Goal: Task Accomplishment & Management: Complete application form

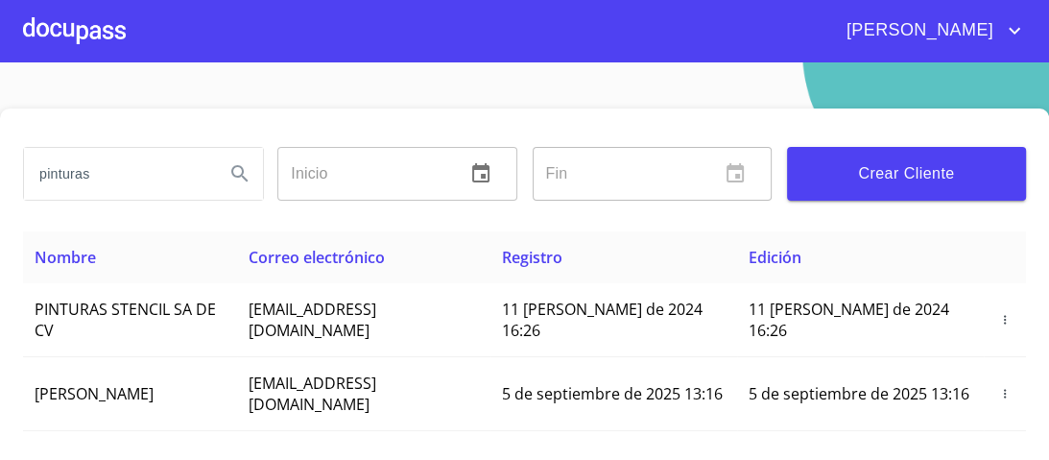
click at [107, 26] on div at bounding box center [74, 30] width 103 height 61
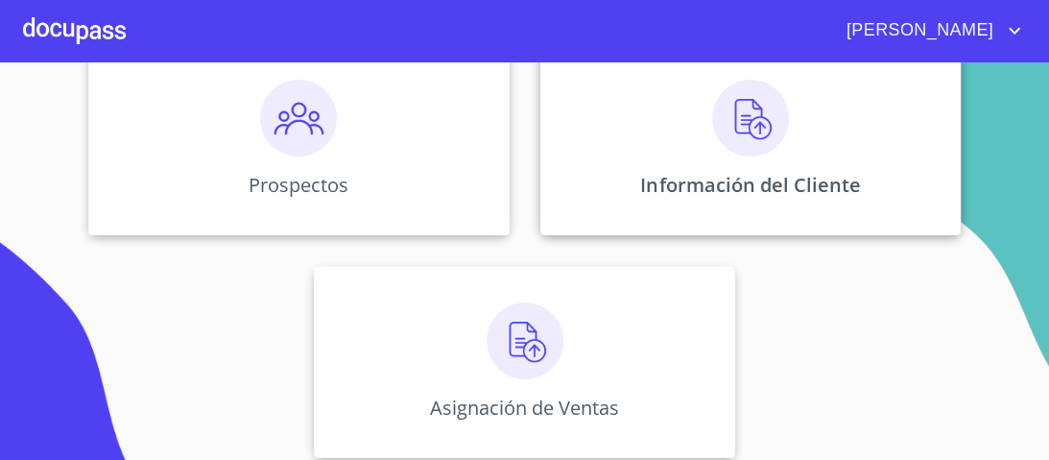
scroll to position [280, 0]
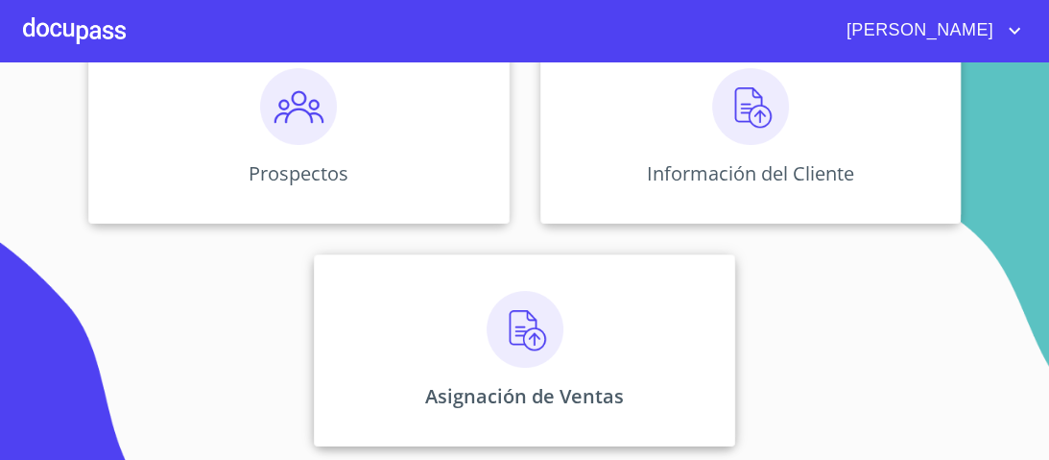
click at [530, 334] on img at bounding box center [524, 329] width 77 height 77
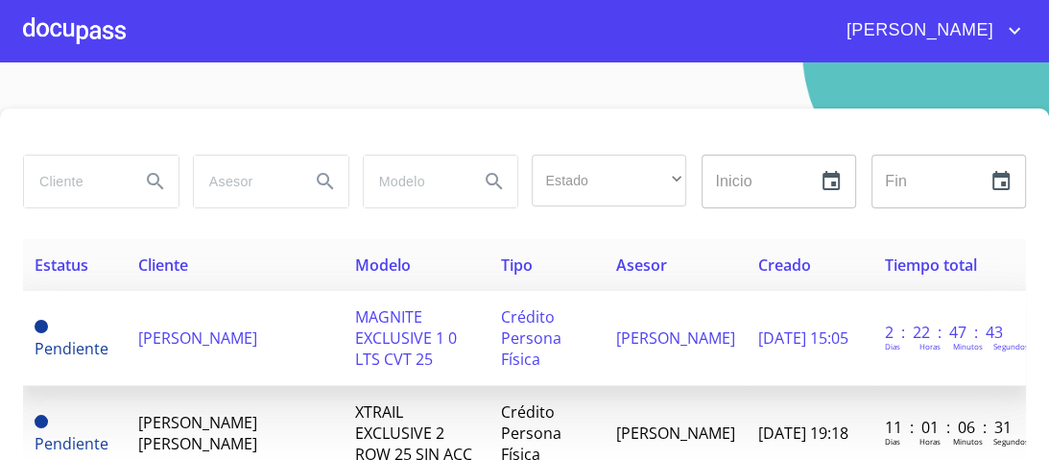
click at [397, 326] on span "MAGNITE EXCLUSIVE 1 0 LTS CVT 25" at bounding box center [405, 337] width 102 height 63
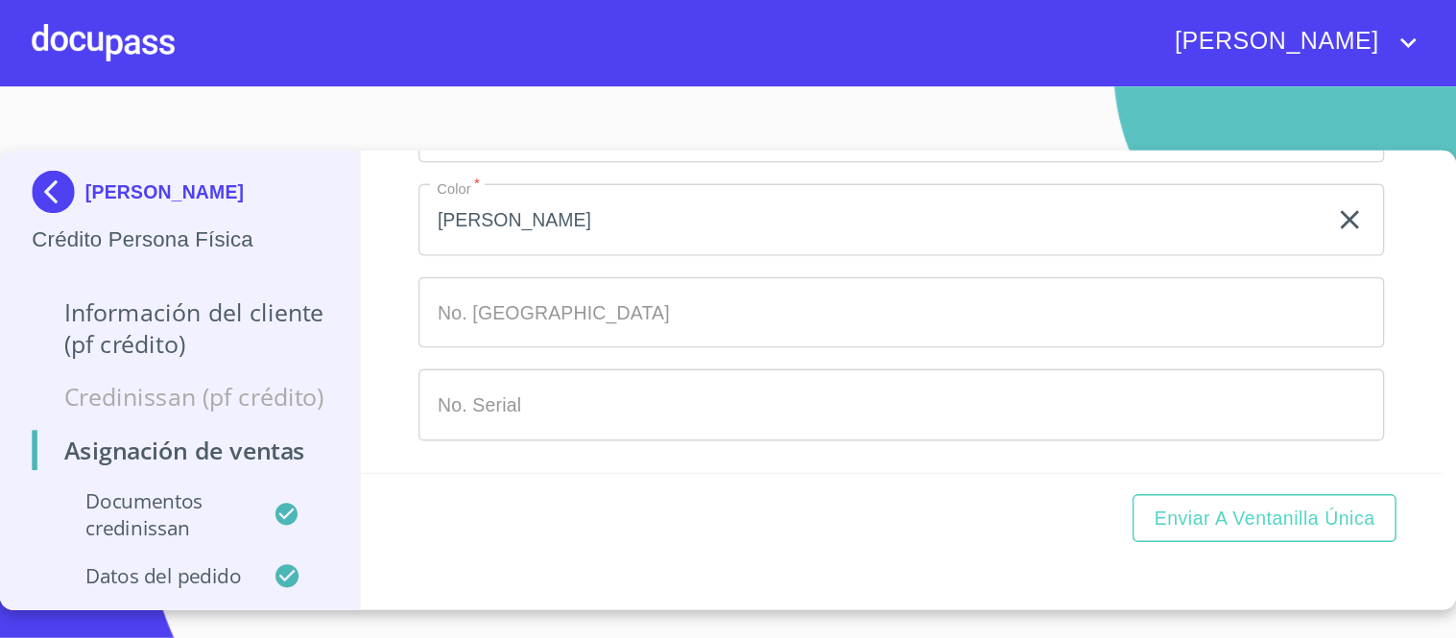
scroll to position [1473, 0]
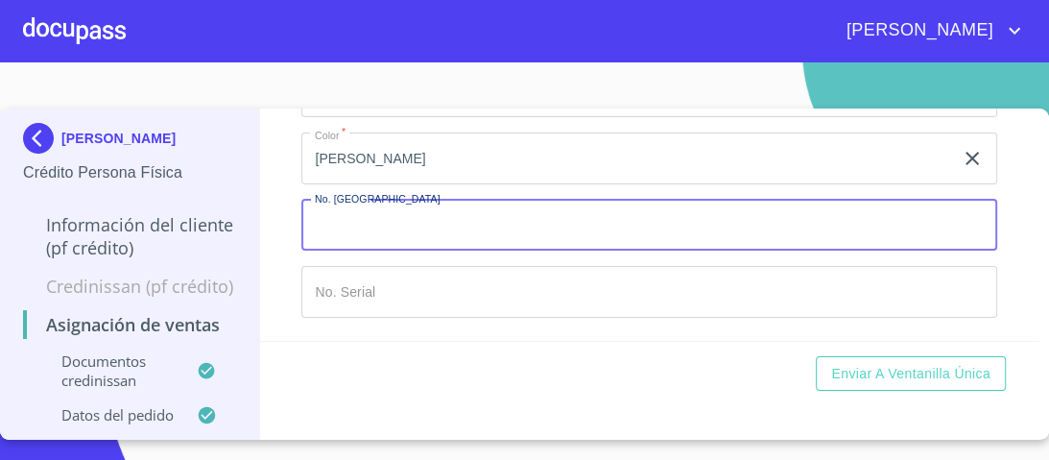
click at [351, 223] on input "Marca   *" at bounding box center [649, 226] width 696 height 52
type input "149445"
click at [357, 296] on input "Marca   *" at bounding box center [649, 292] width 696 height 52
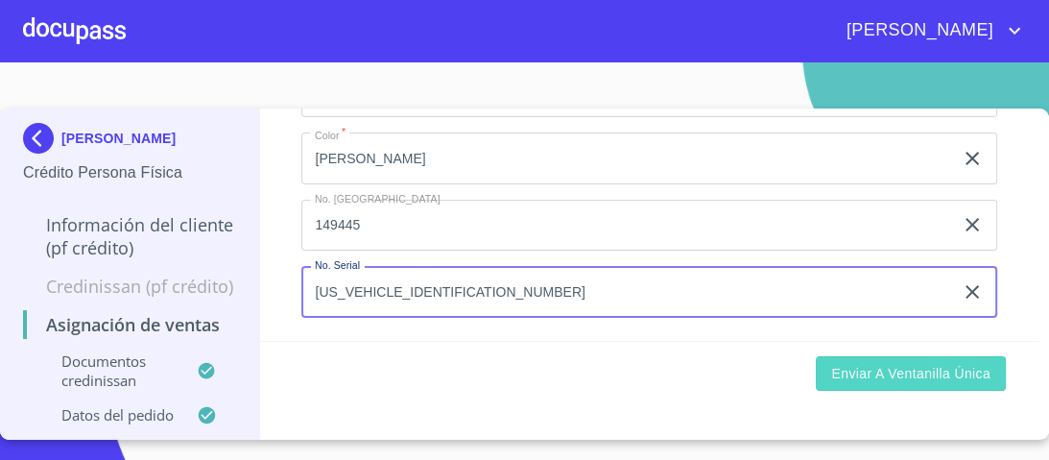
type input "[US_VEHICLE_IDENTIFICATION_NUMBER]"
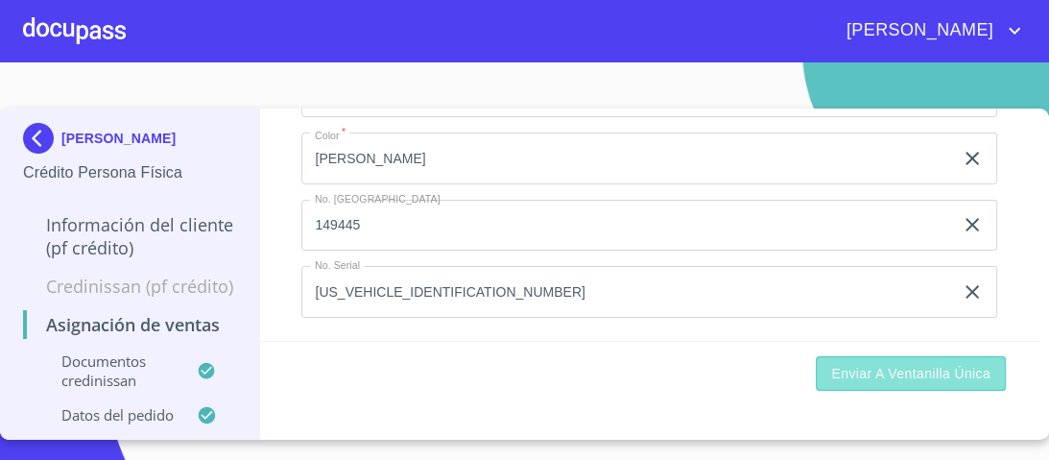
click at [905, 380] on span "Enviar a Ventanilla única" at bounding box center [910, 374] width 159 height 24
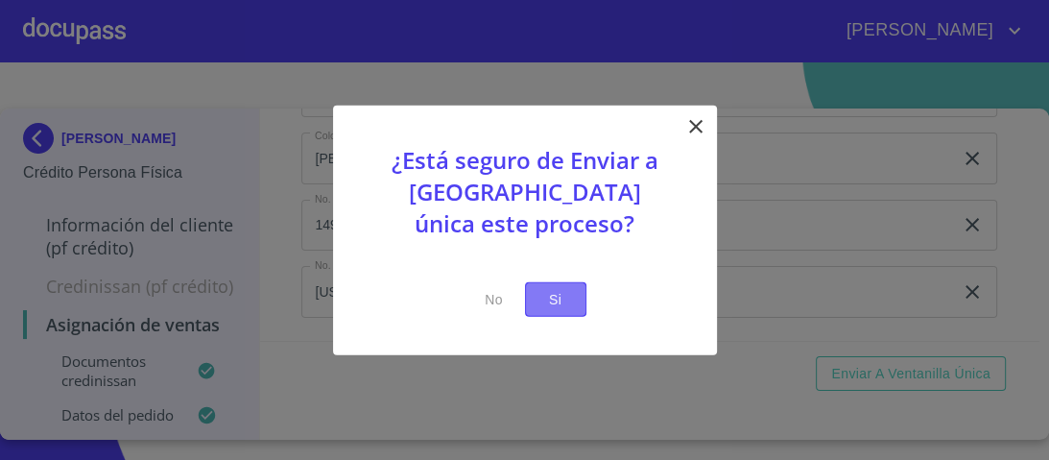
click at [558, 308] on span "Si" at bounding box center [555, 299] width 31 height 24
